Goal: Task Accomplishment & Management: Manage account settings

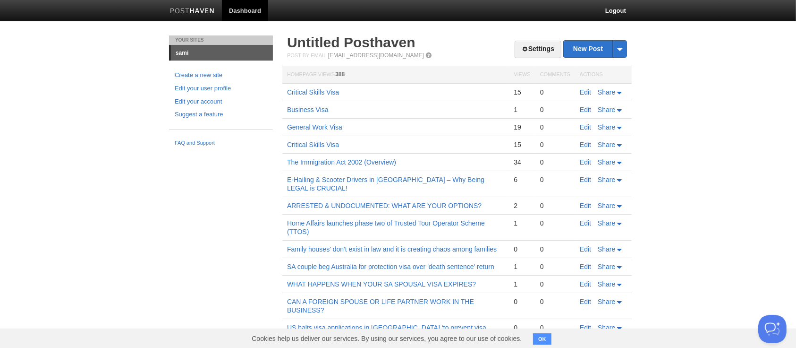
click at [238, 11] on link "Dashboard" at bounding box center [245, 10] width 46 height 21
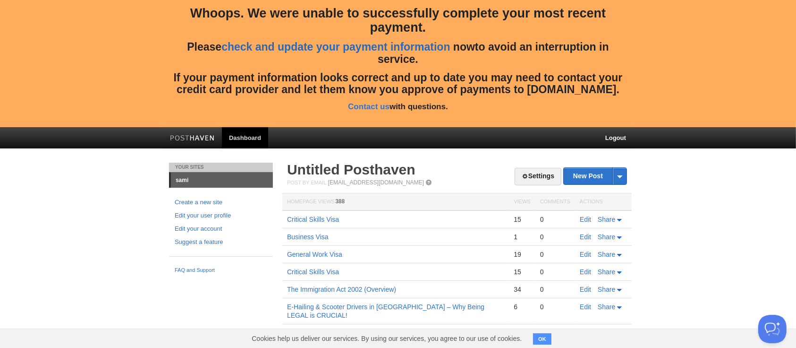
click at [337, 50] on link "check and update your payment information" at bounding box center [335, 47] width 229 height 12
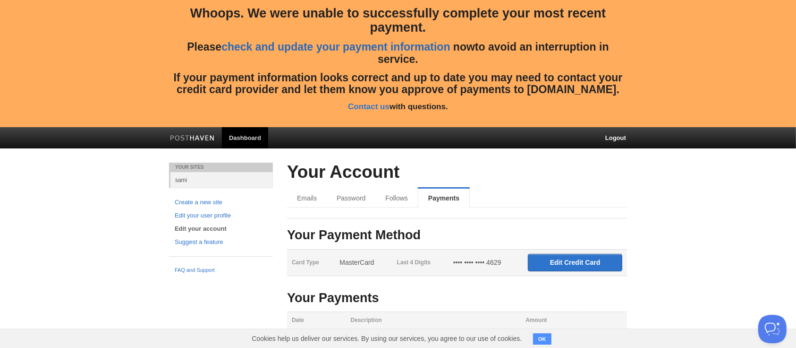
scroll to position [50, 0]
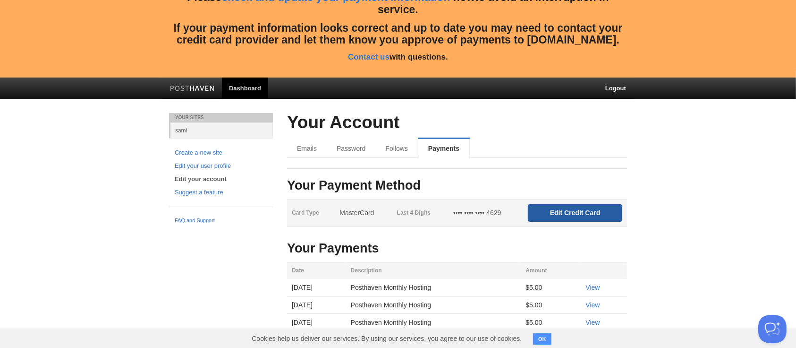
click at [554, 207] on input "Edit Credit Card" at bounding box center [575, 212] width 94 height 17
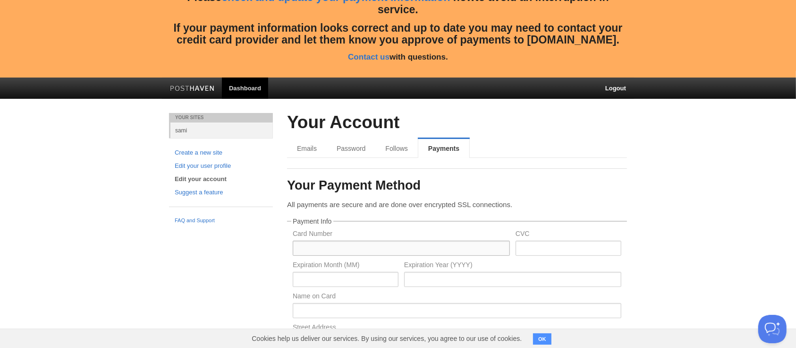
click at [357, 246] on input "text" at bounding box center [401, 247] width 217 height 15
type input "5284973233484629"
click at [322, 286] on input "text" at bounding box center [346, 279] width 106 height 15
type input "06"
click at [434, 281] on input "text" at bounding box center [512, 279] width 217 height 15
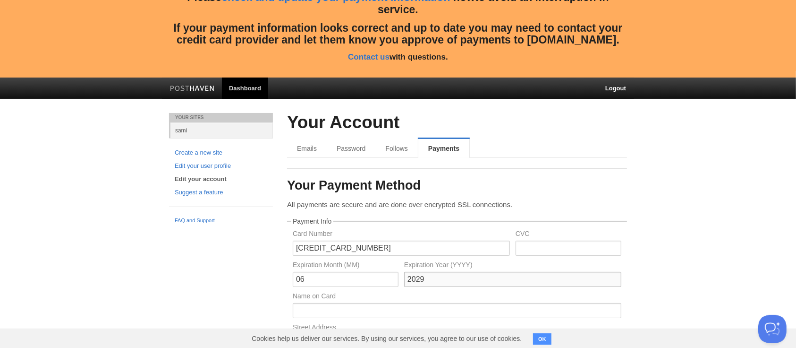
type input "2029"
click at [417, 311] on input "text" at bounding box center [457, 310] width 329 height 15
type input "R Maxwell"
click at [533, 248] on input "text" at bounding box center [569, 247] width 106 height 15
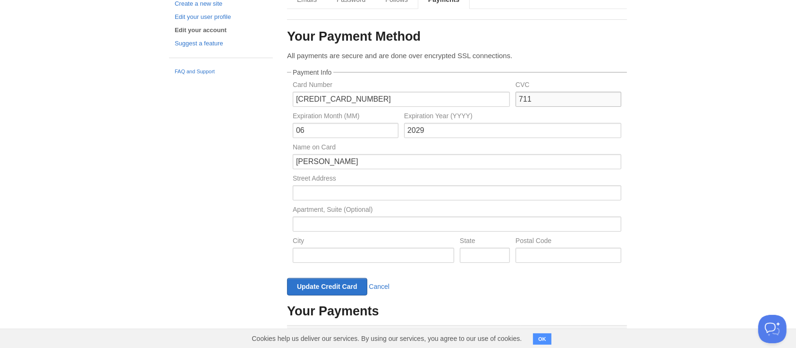
scroll to position [248, 0]
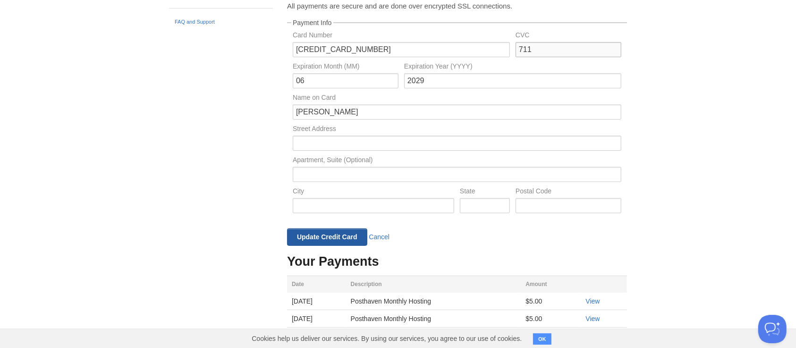
type input "711"
click at [352, 238] on input "Update Credit Card" at bounding box center [327, 236] width 80 height 17
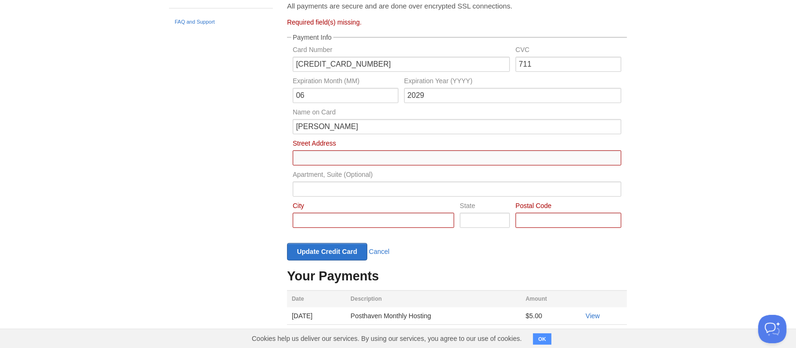
click at [345, 157] on input "Card Number" at bounding box center [457, 157] width 329 height 15
type input "9"
type input "47 on Strand"
click at [348, 219] on input "Card Number" at bounding box center [373, 219] width 161 height 15
type input "Cape Town"
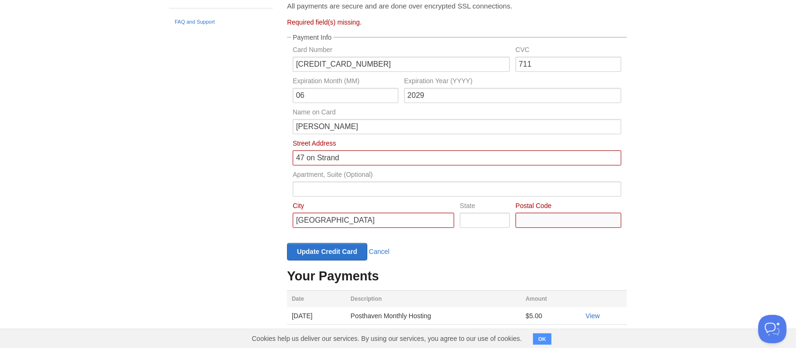
click at [541, 226] on input "Card Number" at bounding box center [569, 219] width 106 height 15
type input "8010"
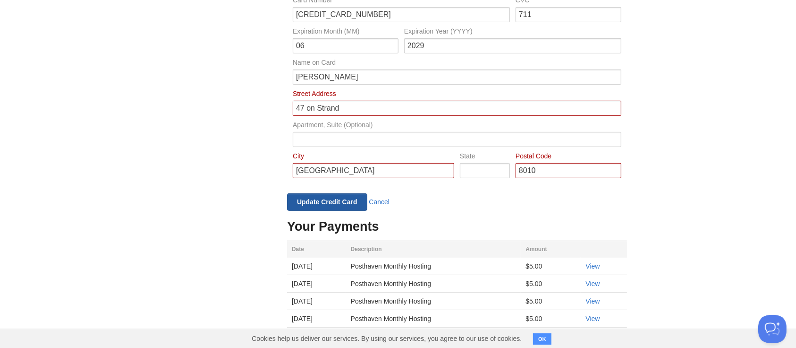
click at [345, 203] on input "Update Credit Card" at bounding box center [327, 201] width 80 height 17
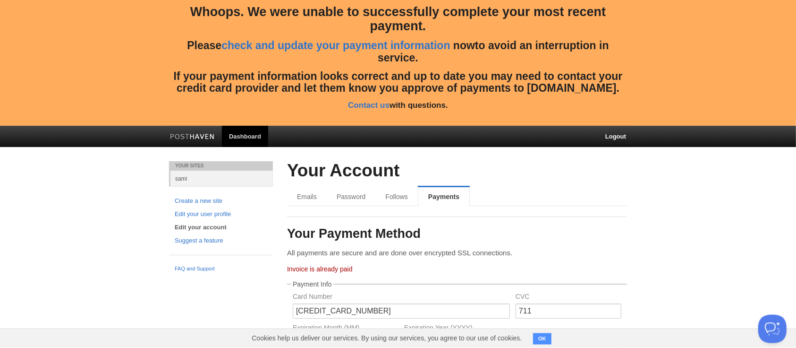
scroll to position [0, 0]
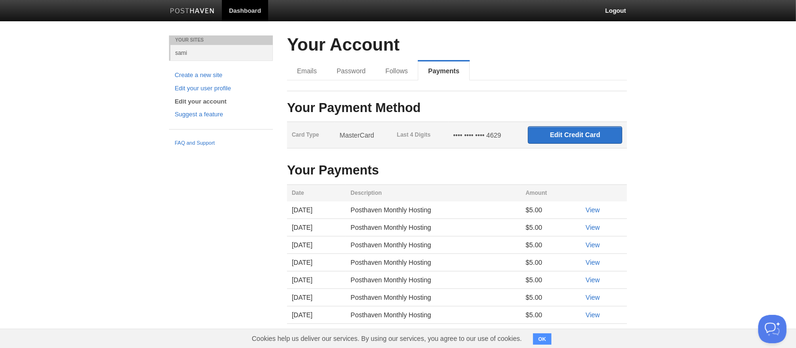
click at [186, 7] on link at bounding box center [192, 11] width 59 height 21
